Goal: Use online tool/utility: Utilize a website feature to perform a specific function

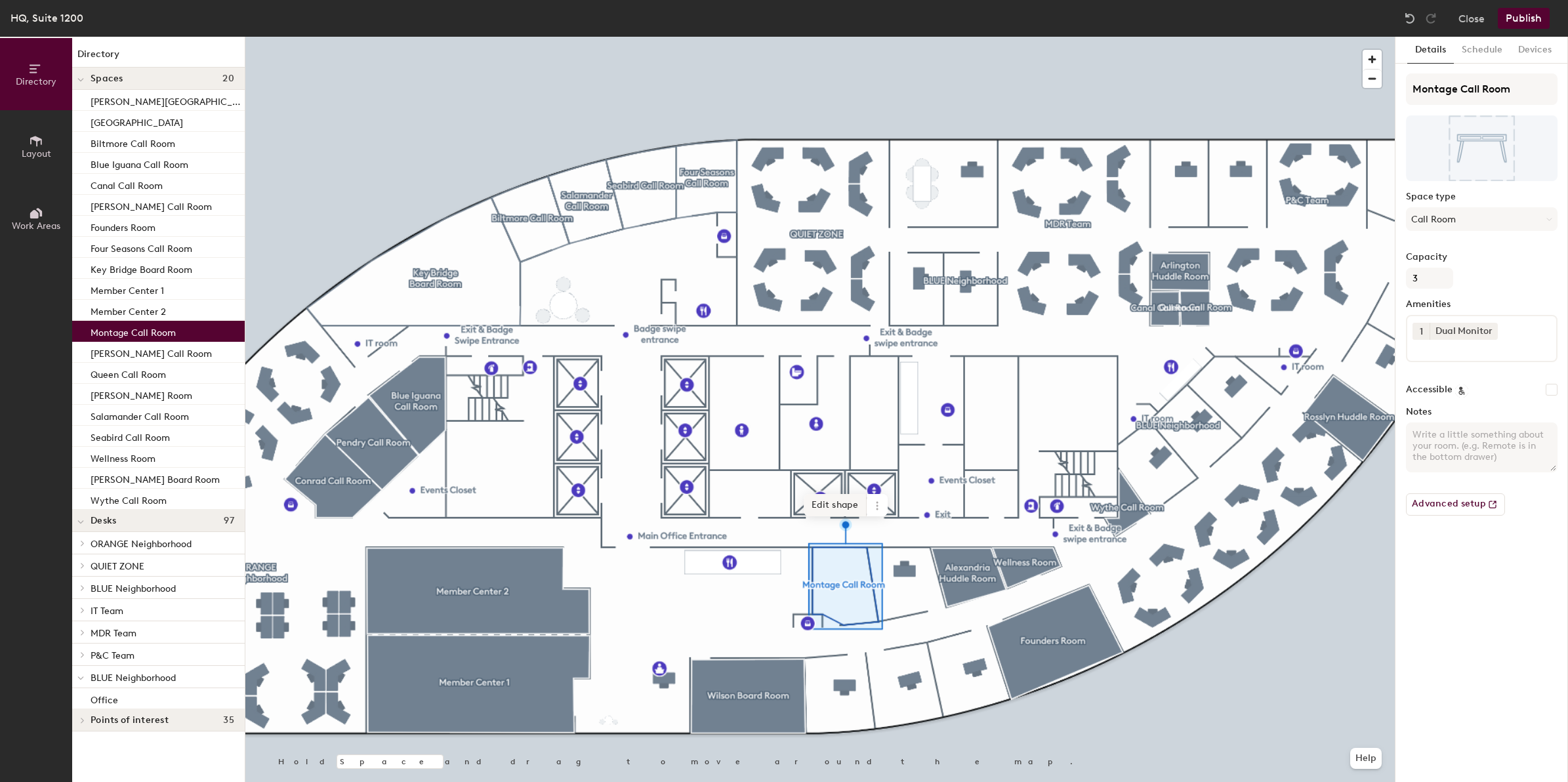
click at [834, 494] on span "Edit shape" at bounding box center [835, 505] width 63 height 22
click at [31, 145] on icon at bounding box center [36, 141] width 15 height 15
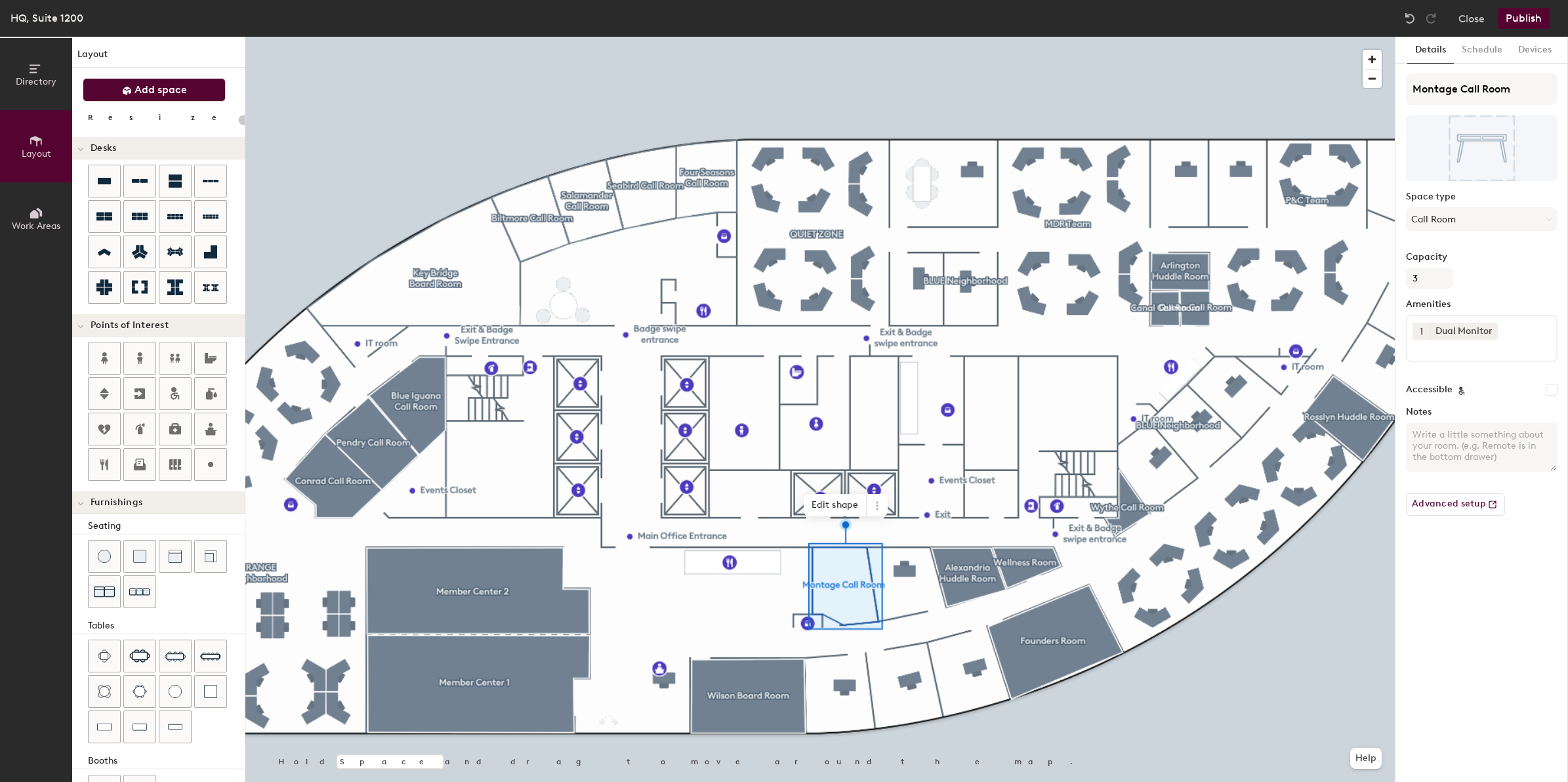
click at [147, 96] on span "Add space" at bounding box center [161, 90] width 52 height 13
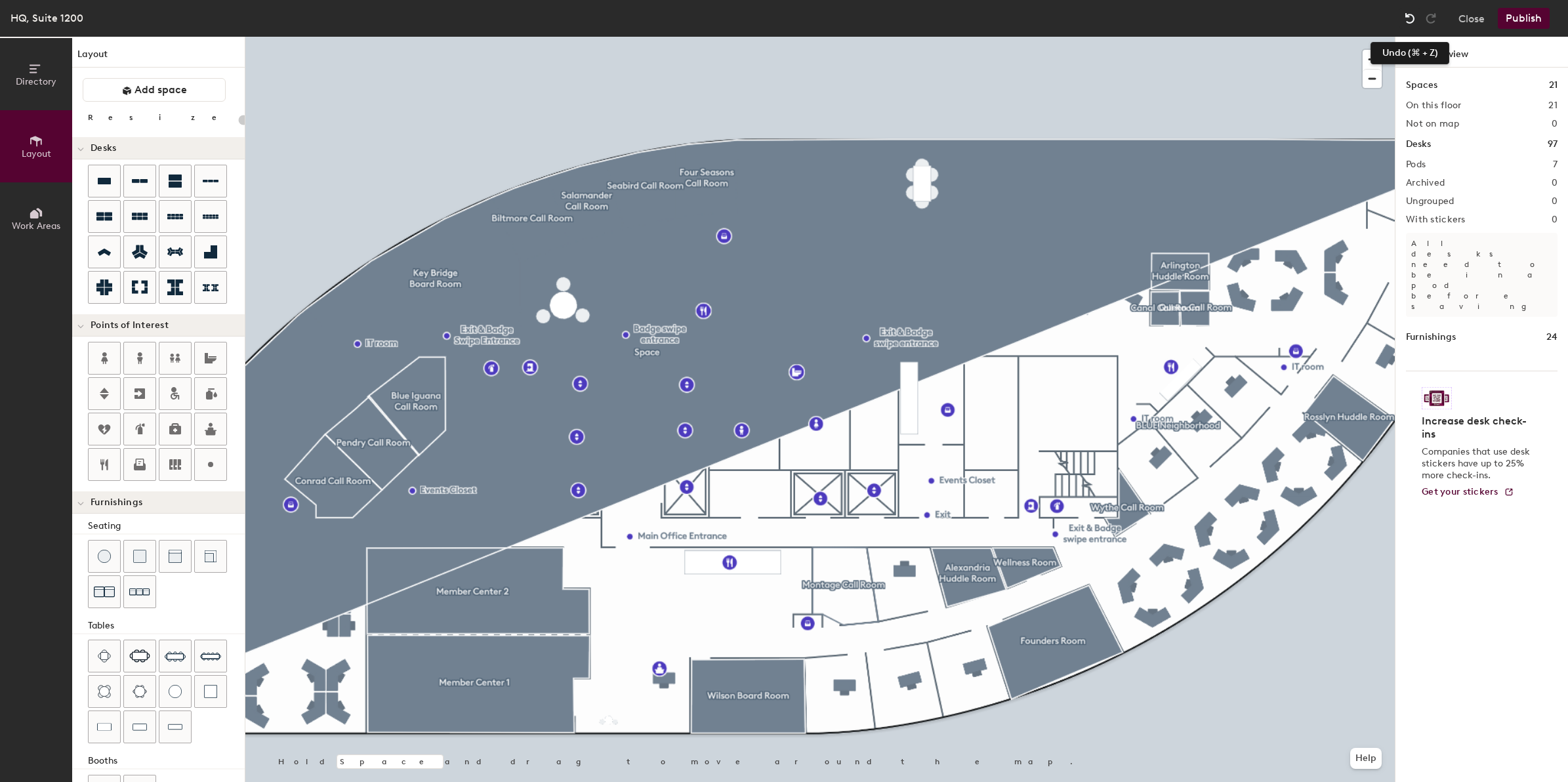
click at [1409, 15] on img at bounding box center [1410, 19] width 13 height 13
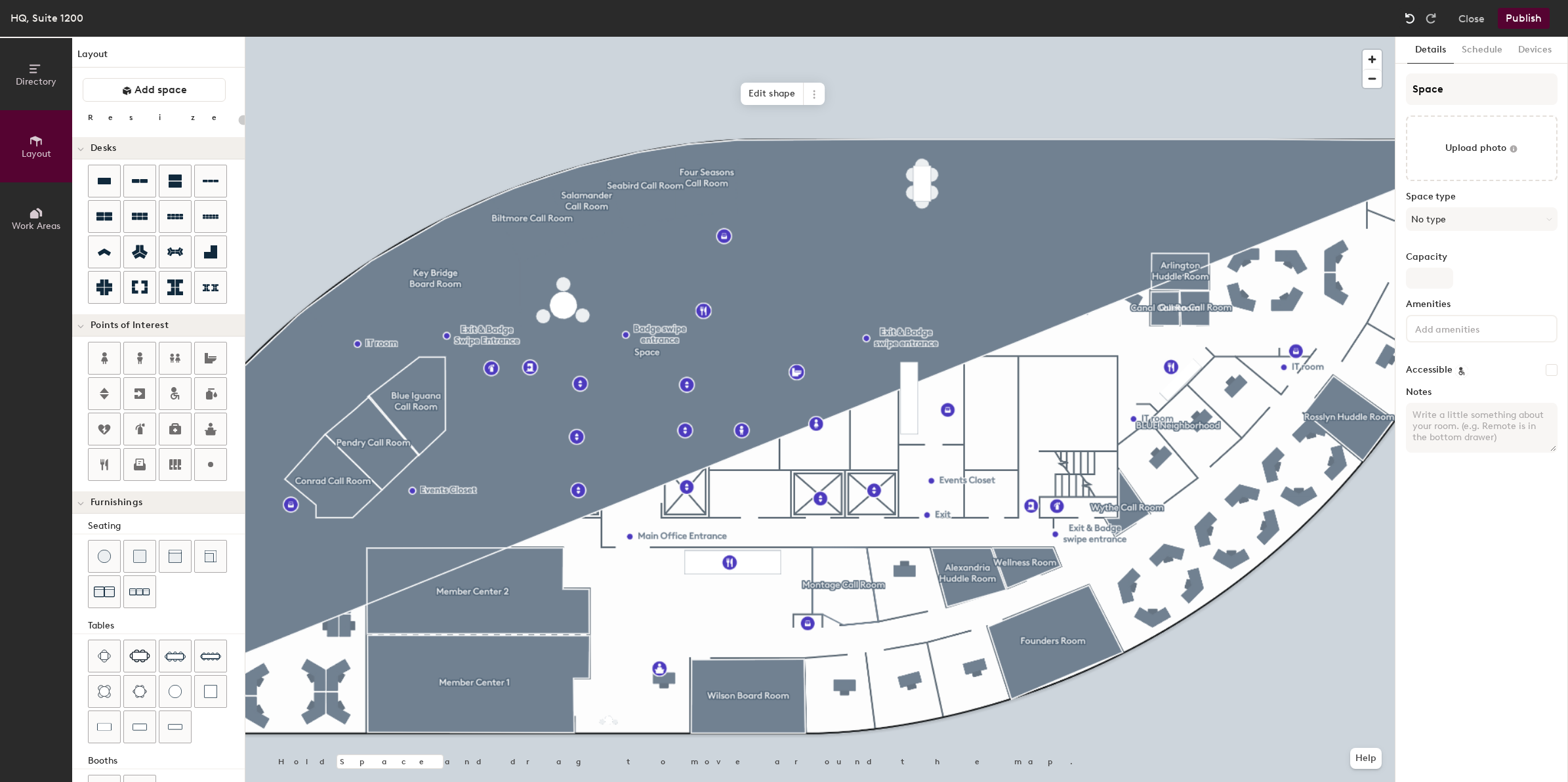
click at [1409, 15] on img at bounding box center [1410, 19] width 13 height 13
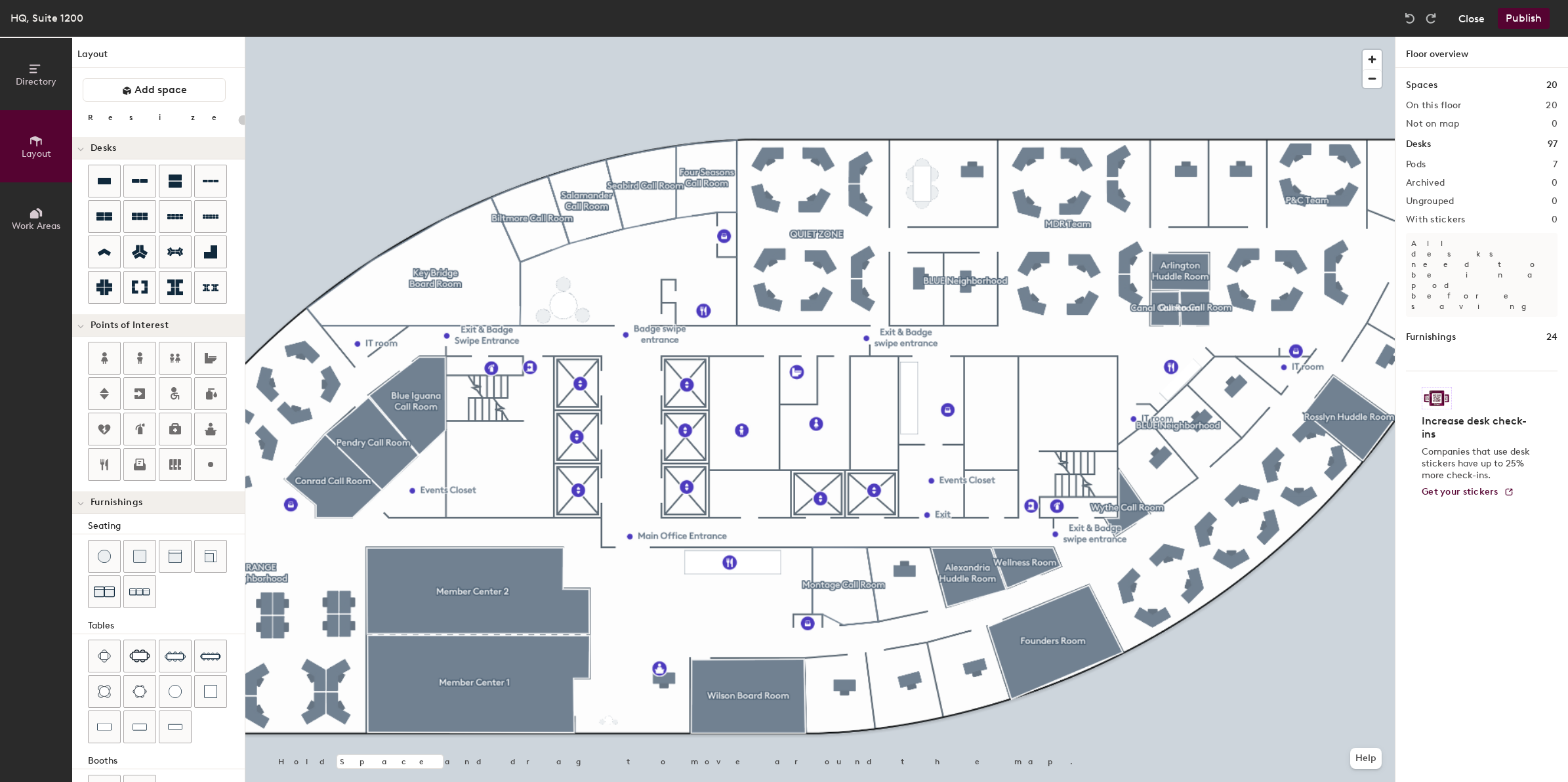
click at [1473, 17] on button "Close" at bounding box center [1471, 18] width 26 height 21
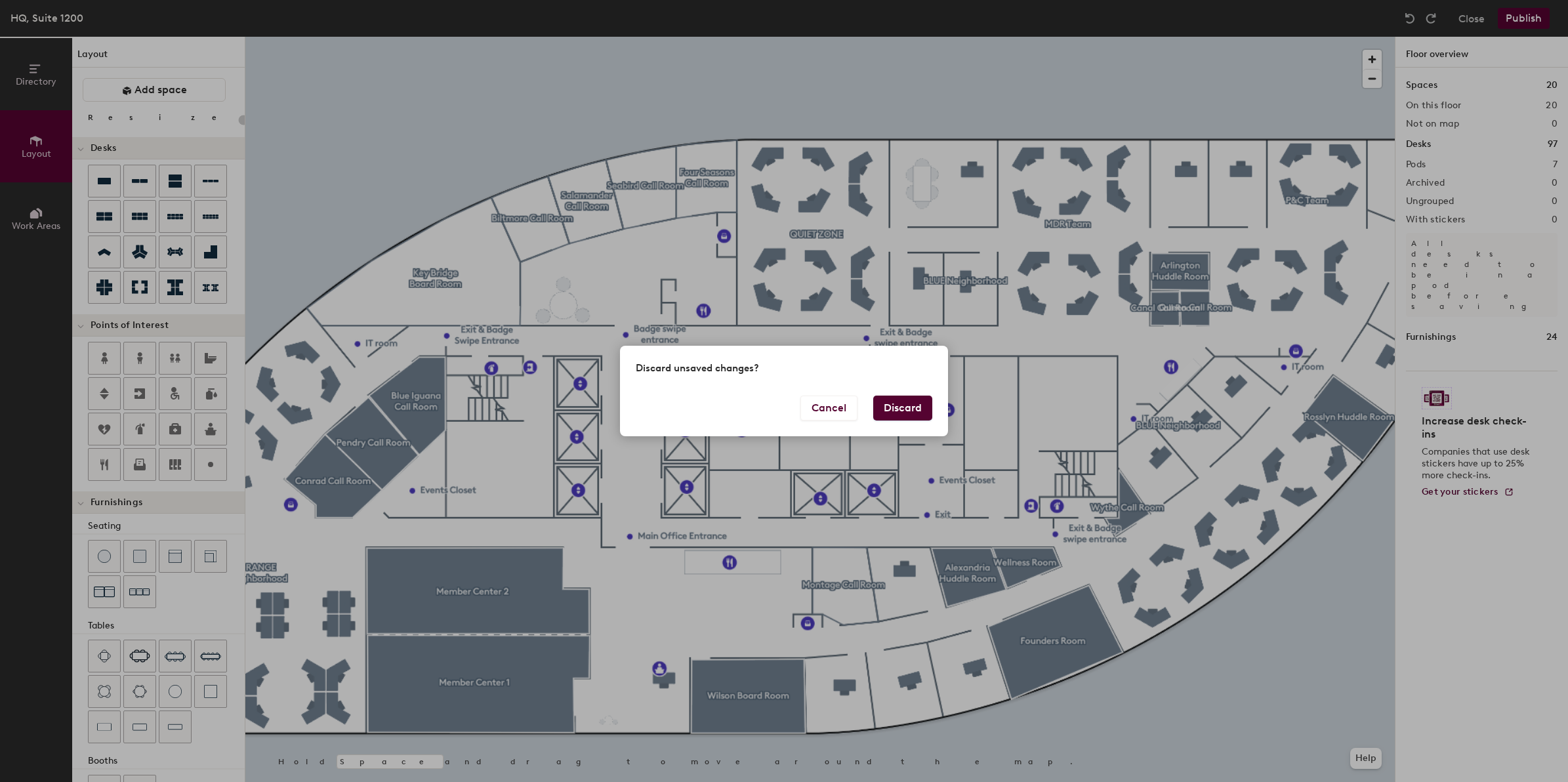
click at [925, 405] on button "Discard" at bounding box center [903, 407] width 59 height 25
type input "20"
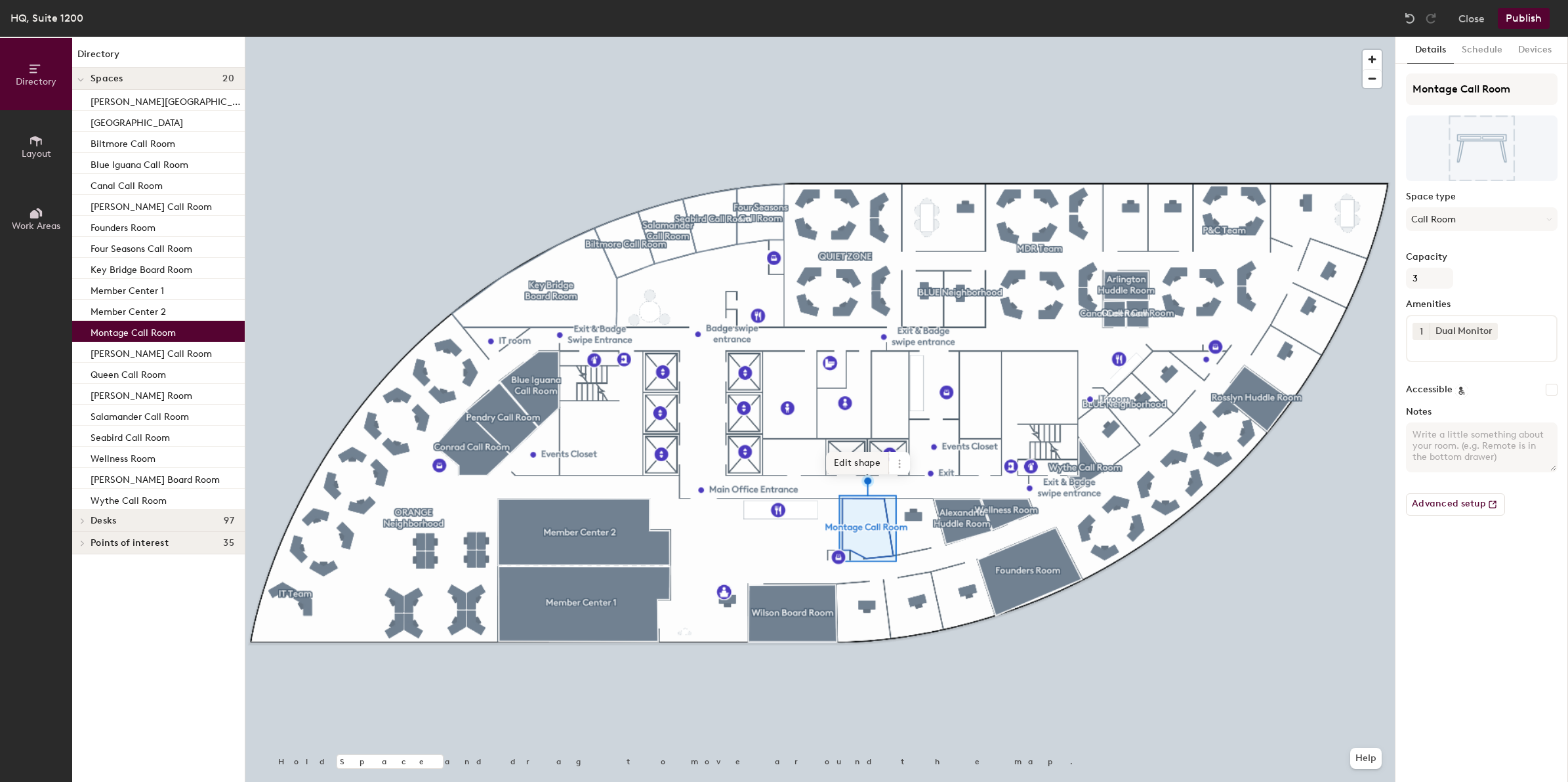
click at [864, 457] on span "Edit shape" at bounding box center [858, 463] width 63 height 22
click at [1525, 21] on button "Publish" at bounding box center [1523, 18] width 52 height 21
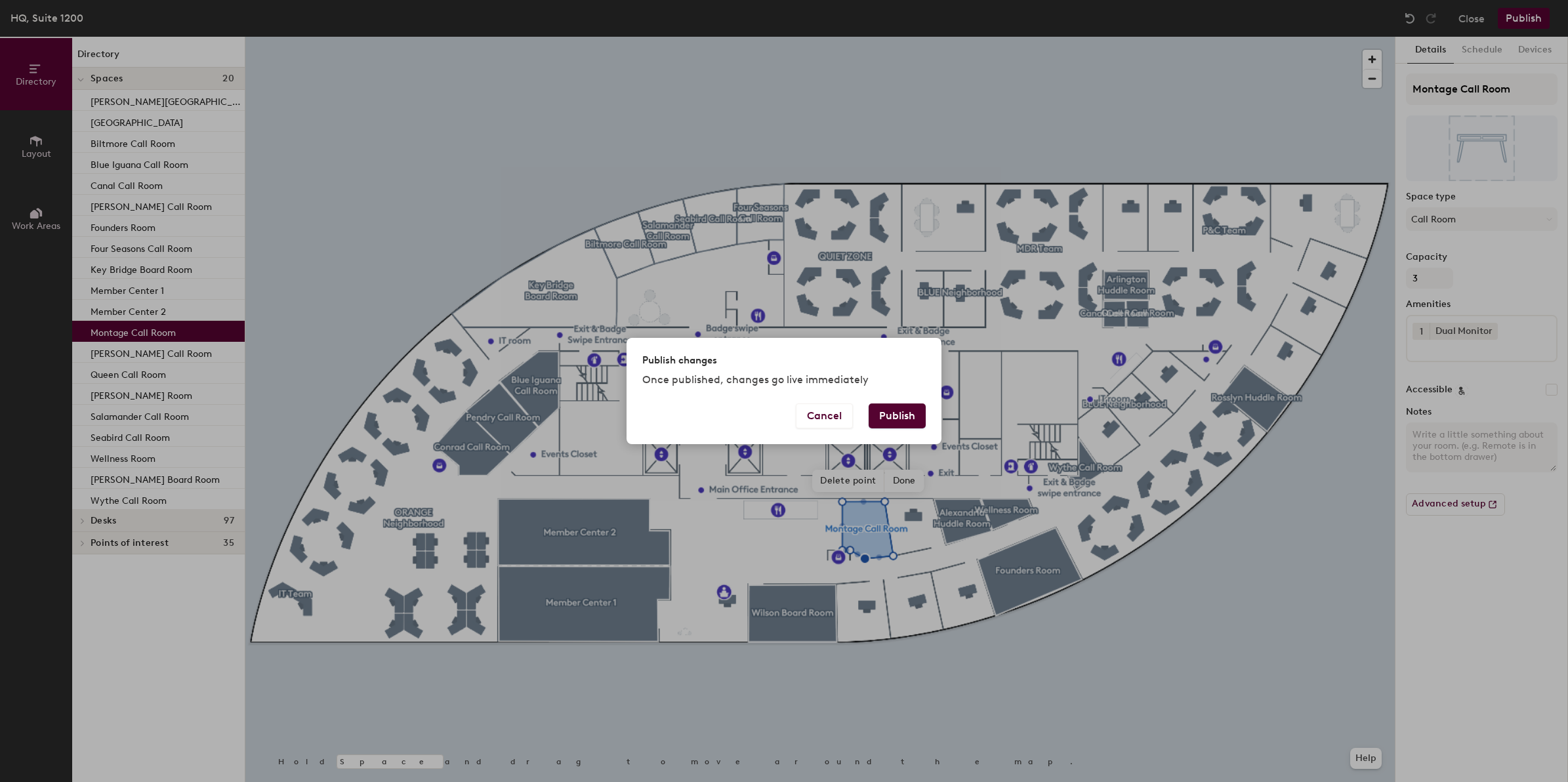
click at [897, 413] on button "Publish" at bounding box center [897, 415] width 57 height 25
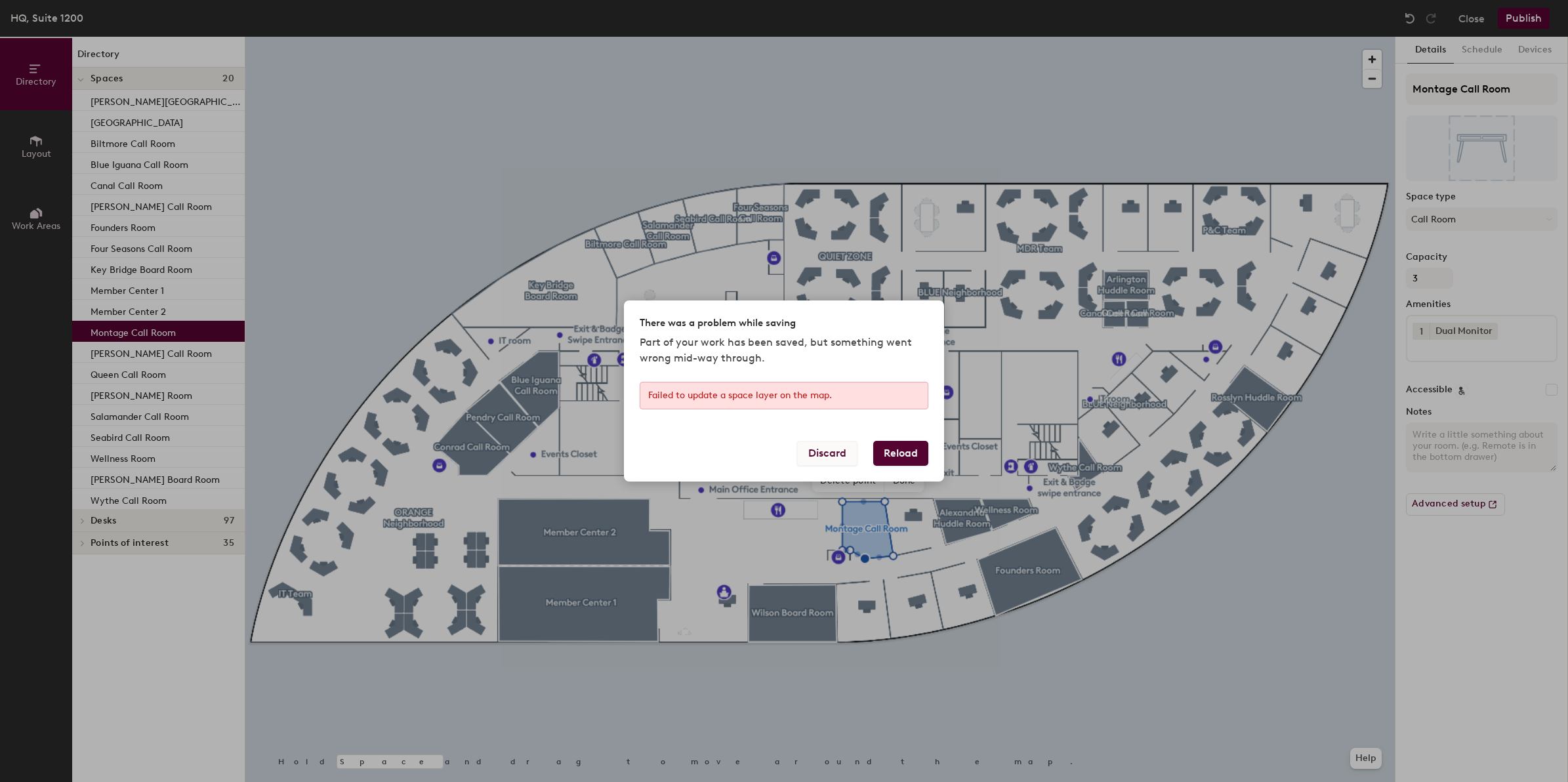
click at [832, 453] on button "Discard" at bounding box center [828, 453] width 60 height 25
